Goal: Information Seeking & Learning: Check status

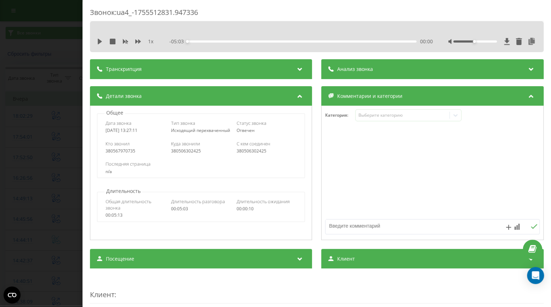
click at [30, 118] on div "Звонок : ua4_-1755512831.947336 1 x - 05:03 00:00 00:00 Транскрипция Для анализ…" at bounding box center [275, 153] width 551 height 307
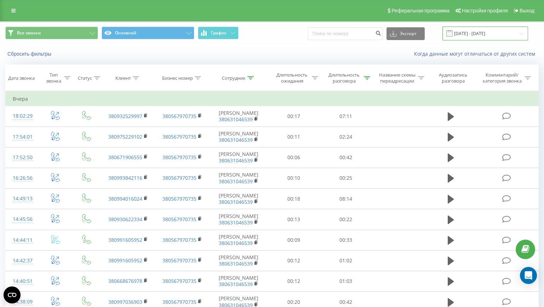
click at [485, 36] on input "18.08.2025 - 18.08.2025" at bounding box center [485, 34] width 86 height 14
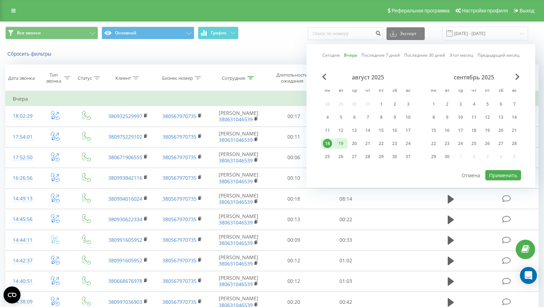
click at [346, 144] on div "август 2025 пн вт ср чт пт сб вс 28 29 30 31 1 2 3 4 5 6 7 8 9 10 11 12 13 14 1…" at bounding box center [368, 119] width 94 height 91
click at [345, 144] on div "19" at bounding box center [340, 143] width 9 height 9
click at [502, 173] on button "Применить" at bounding box center [503, 175] width 36 height 10
type input "19.08.2025 - 19.08.2025"
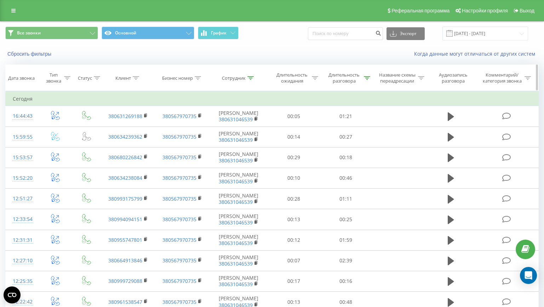
click at [250, 79] on icon at bounding box center [250, 78] width 6 height 4
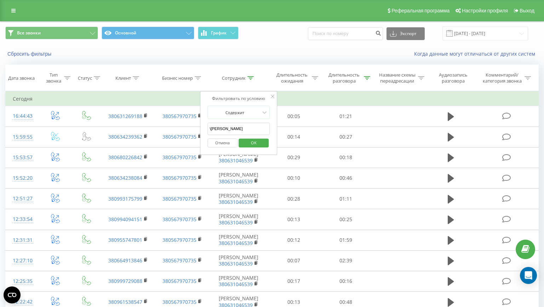
drag, startPoint x: 249, startPoint y: 131, endPoint x: 189, endPoint y: 130, distance: 60.2
click at [207, 130] on input "\крамченко" at bounding box center [238, 128] width 62 height 12
type input "бор"
click button "OK" at bounding box center [254, 142] width 30 height 9
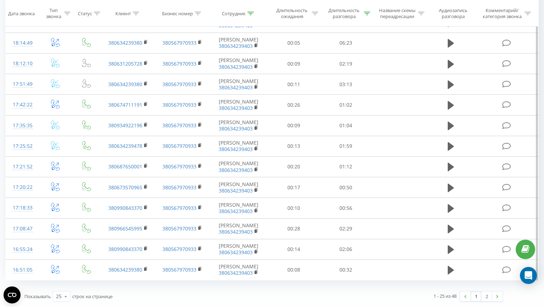
scroll to position [476, 0]
click at [486, 296] on link "2" at bounding box center [486, 296] width 11 height 10
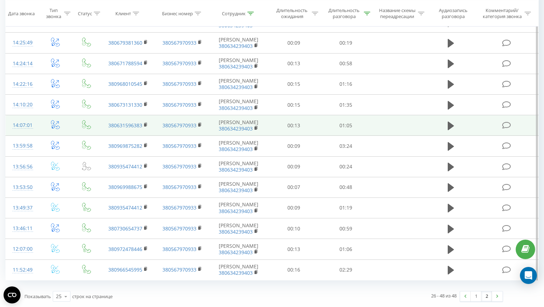
scroll to position [349, 0]
